Goal: Find specific page/section: Find specific page/section

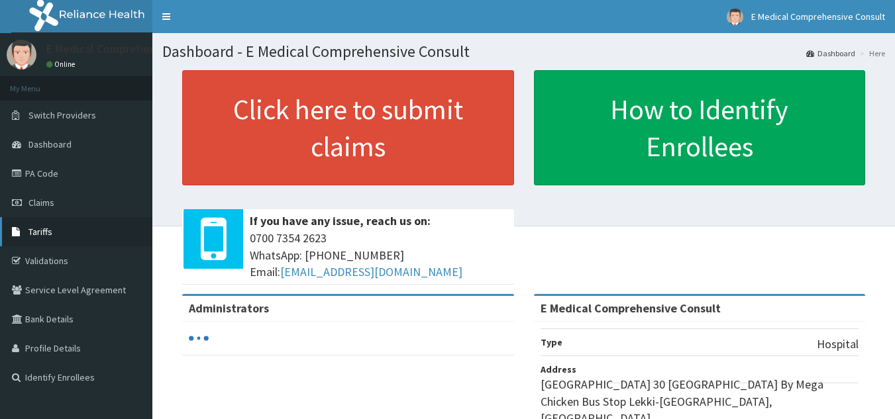
click at [48, 233] on span "Tariffs" at bounding box center [40, 232] width 24 height 12
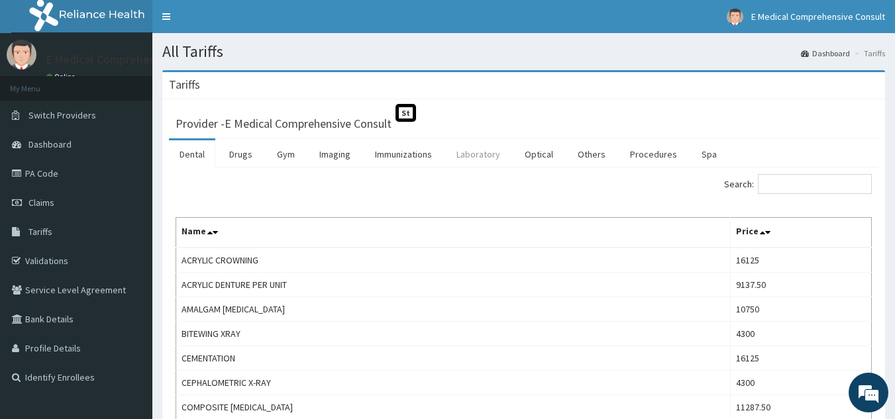
click at [482, 155] on link "Laboratory" at bounding box center [478, 154] width 65 height 28
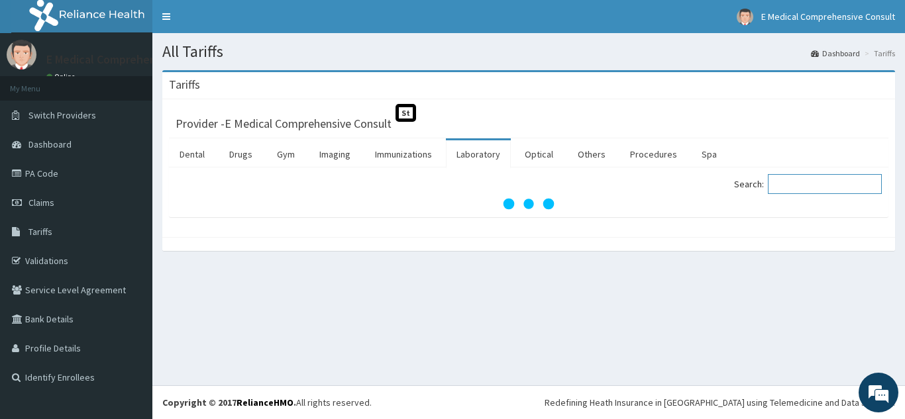
click at [798, 179] on input "Search:" at bounding box center [825, 184] width 114 height 20
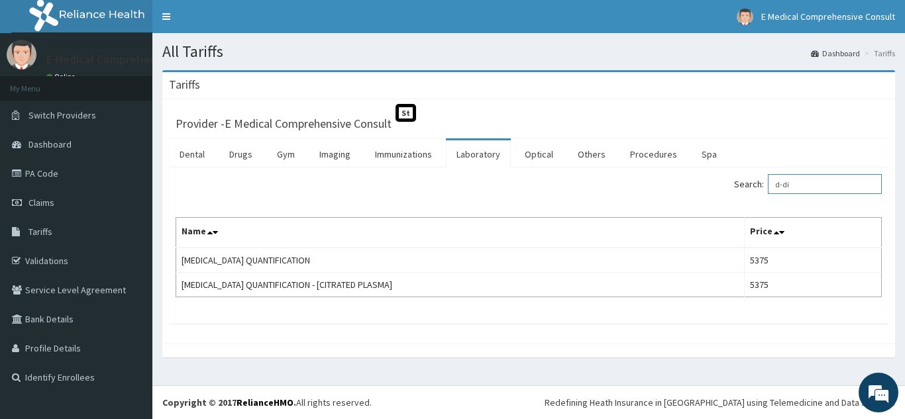
type input "d-di"
